Goal: Transaction & Acquisition: Purchase product/service

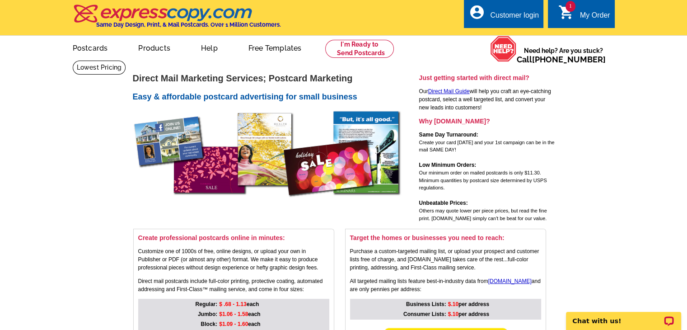
click at [575, 14] on link "1 shopping_cart My Order" at bounding box center [585, 15] width 52 height 11
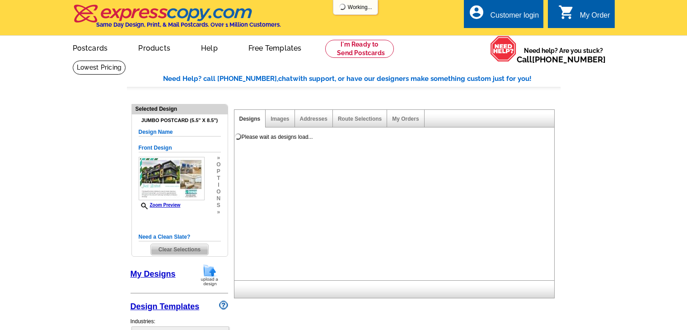
select select "1"
select select "2"
select select "back"
select select "785"
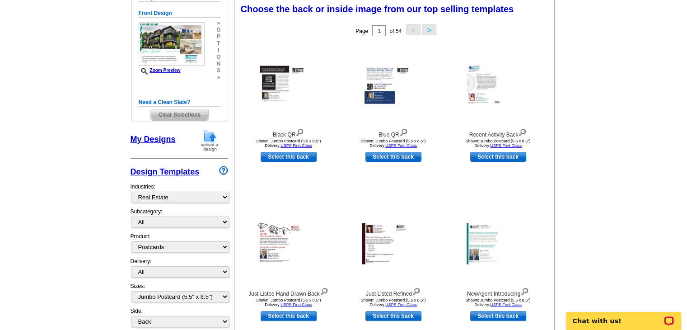
scroll to position [105, 0]
